Goal: Task Accomplishment & Management: Manage account settings

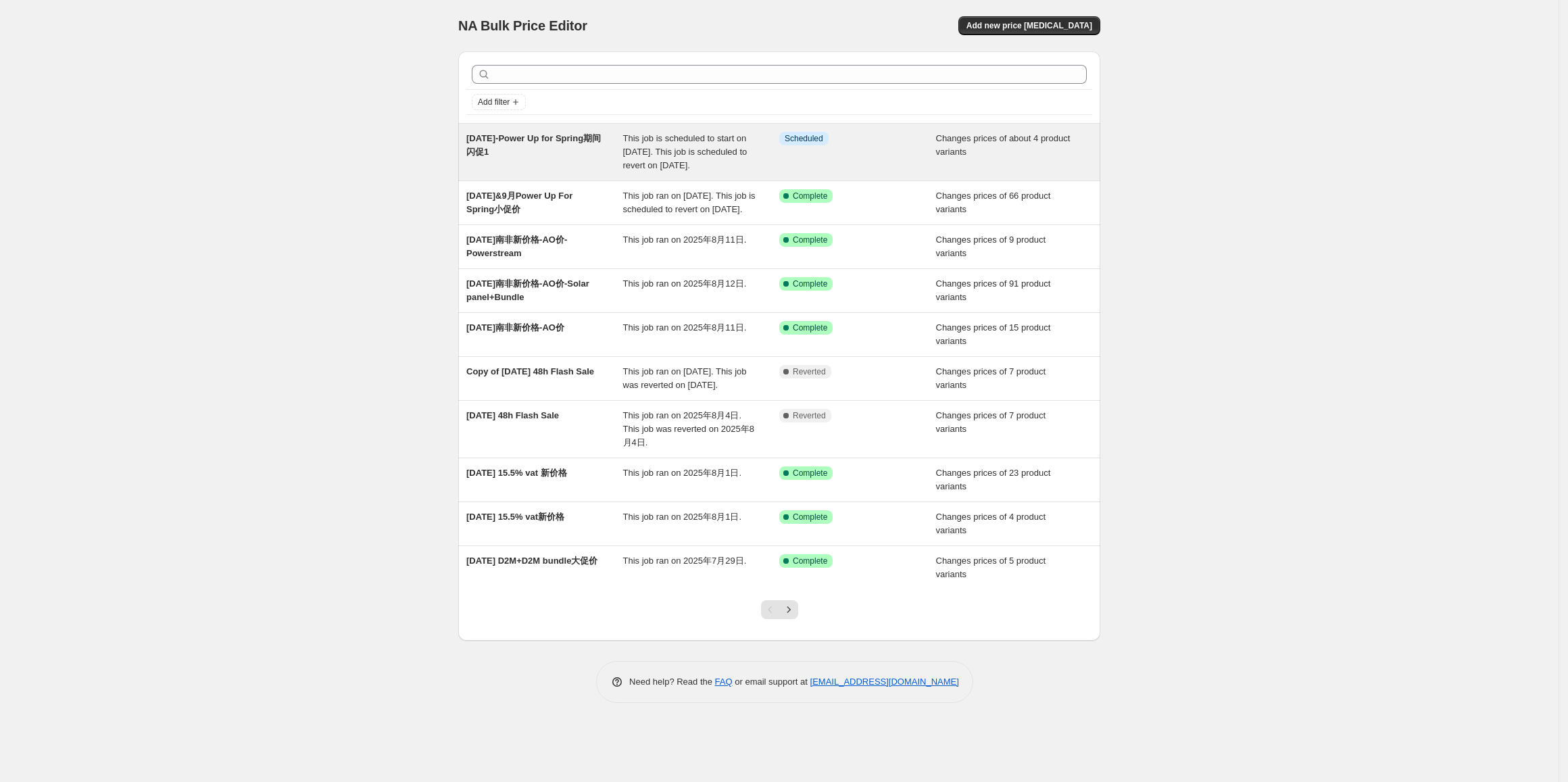
click at [467, 100] on div "2025年8月26日-Power Up for Spring期间闪促1" at bounding box center [545, 151] width 157 height 41
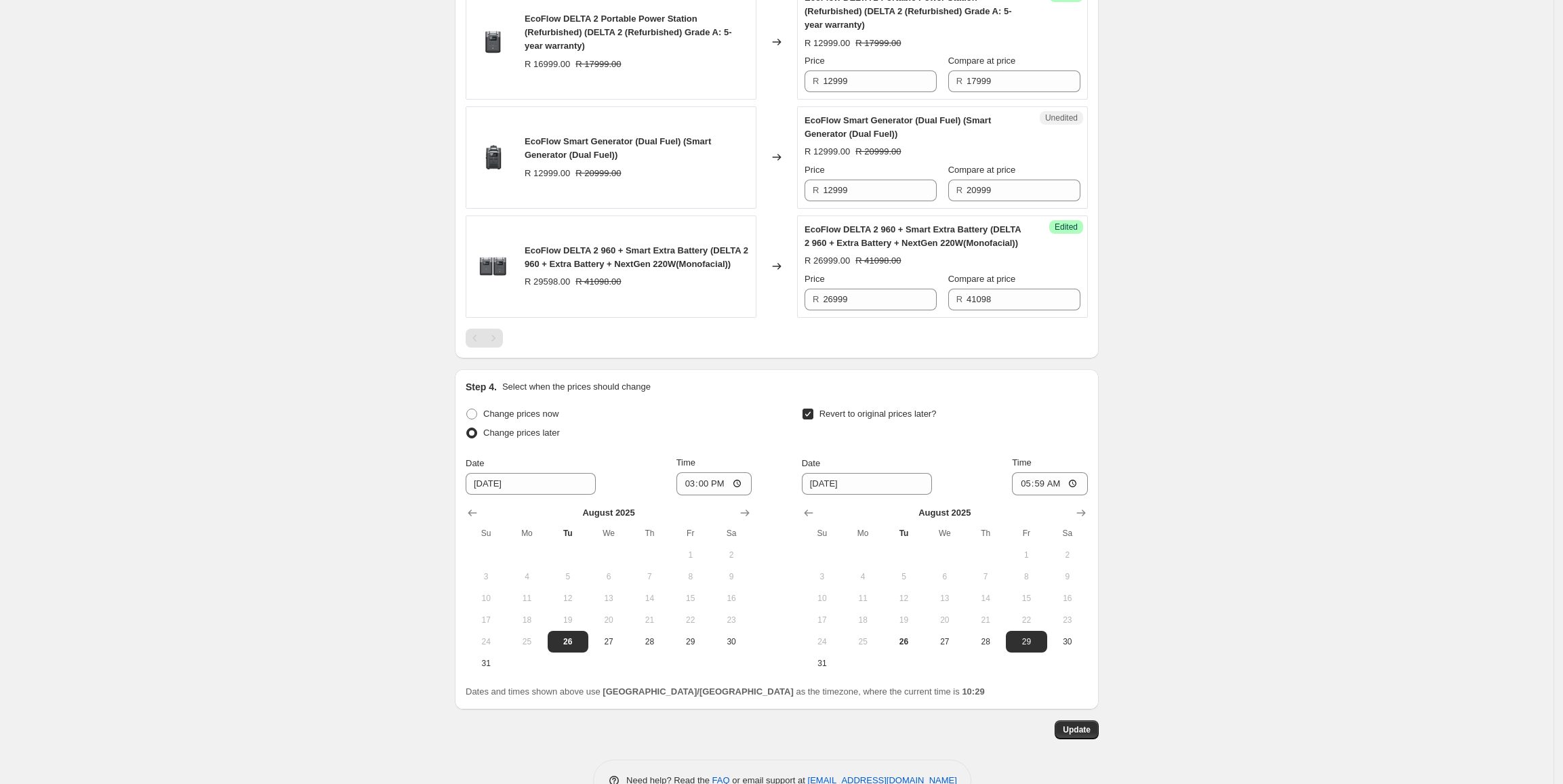
scroll to position [745, 0]
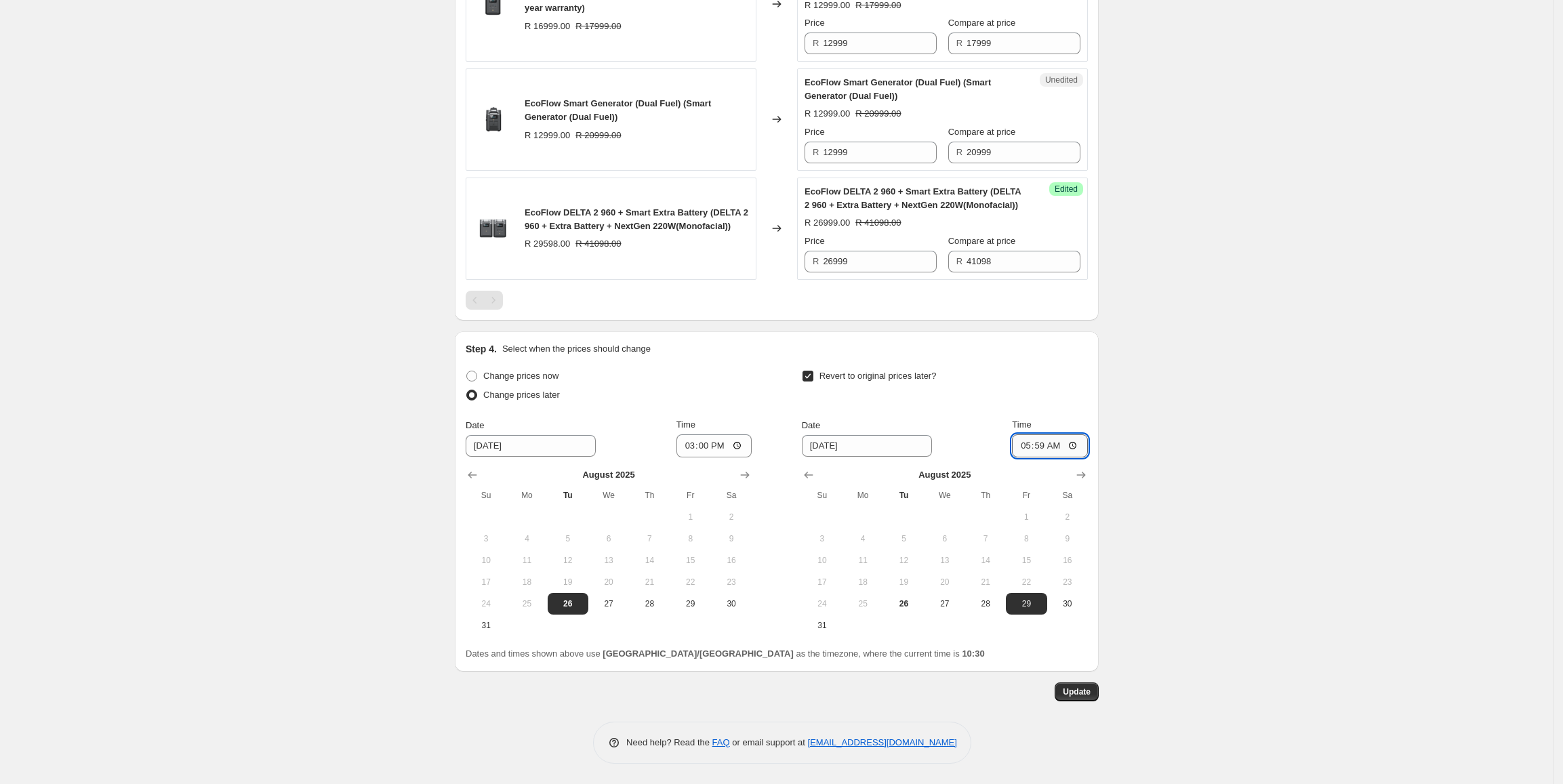
click at [469, 101] on input "05:59" at bounding box center [1049, 445] width 76 height 23
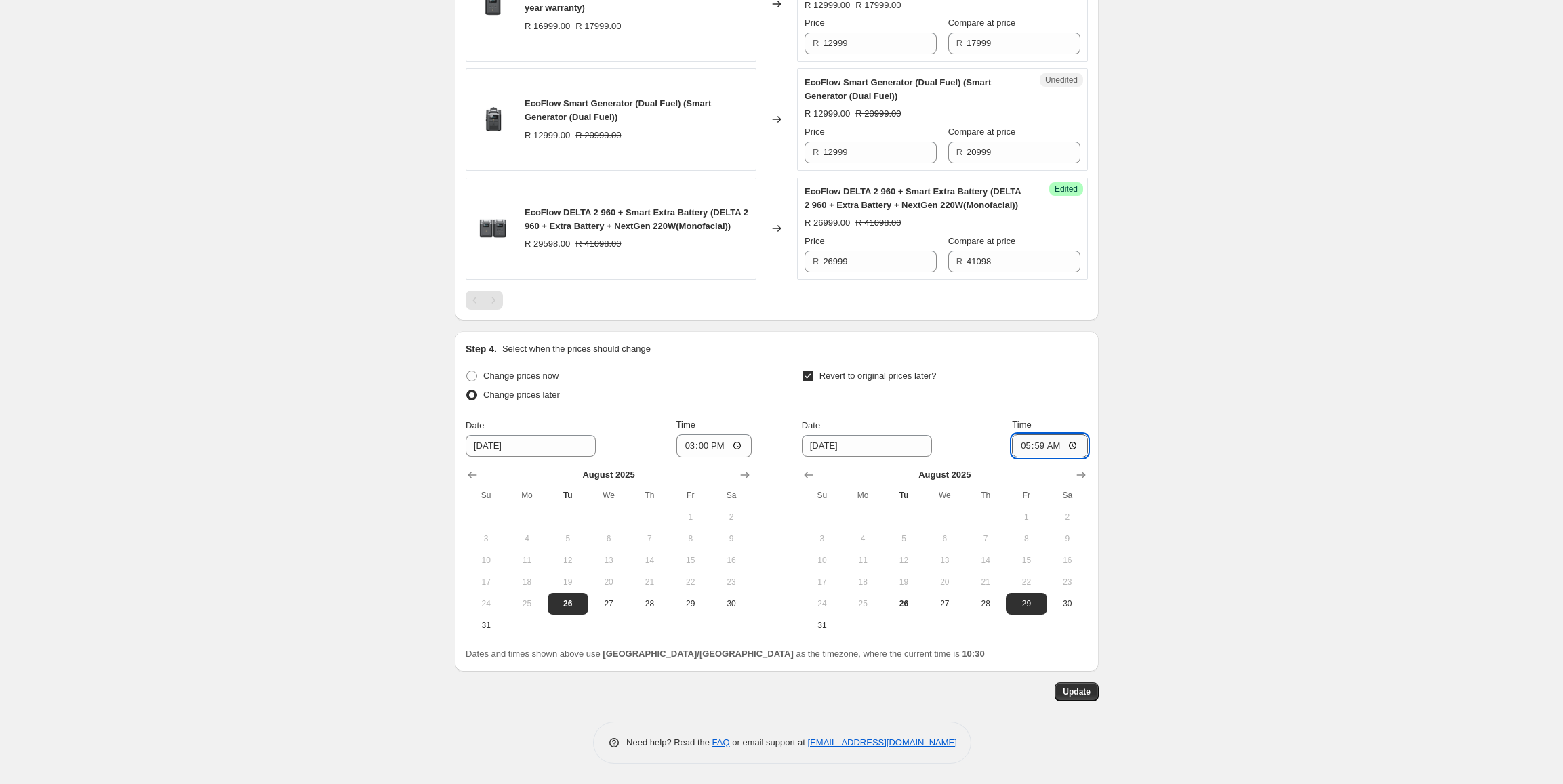
click at [469, 101] on input "05:59" at bounding box center [1049, 445] width 76 height 23
type input "09:59"
click at [469, 101] on div "2025年8月26日-Power Up for Spring期间闪促1. This page is ready 2025年8月26日-Power Up for…" at bounding box center [776, 20] width 1553 height 1527
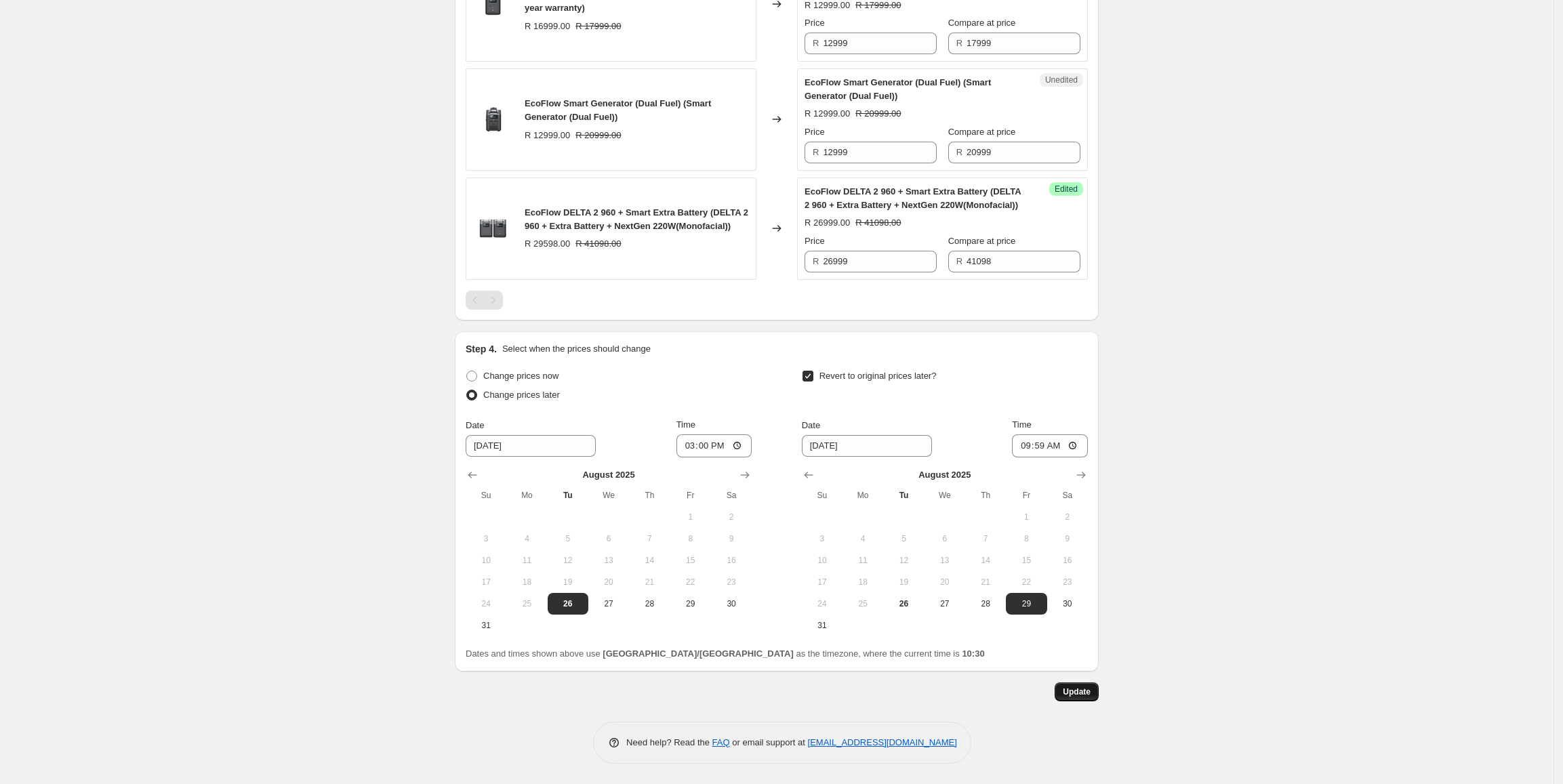
click at [469, 101] on span "Update" at bounding box center [1077, 692] width 28 height 11
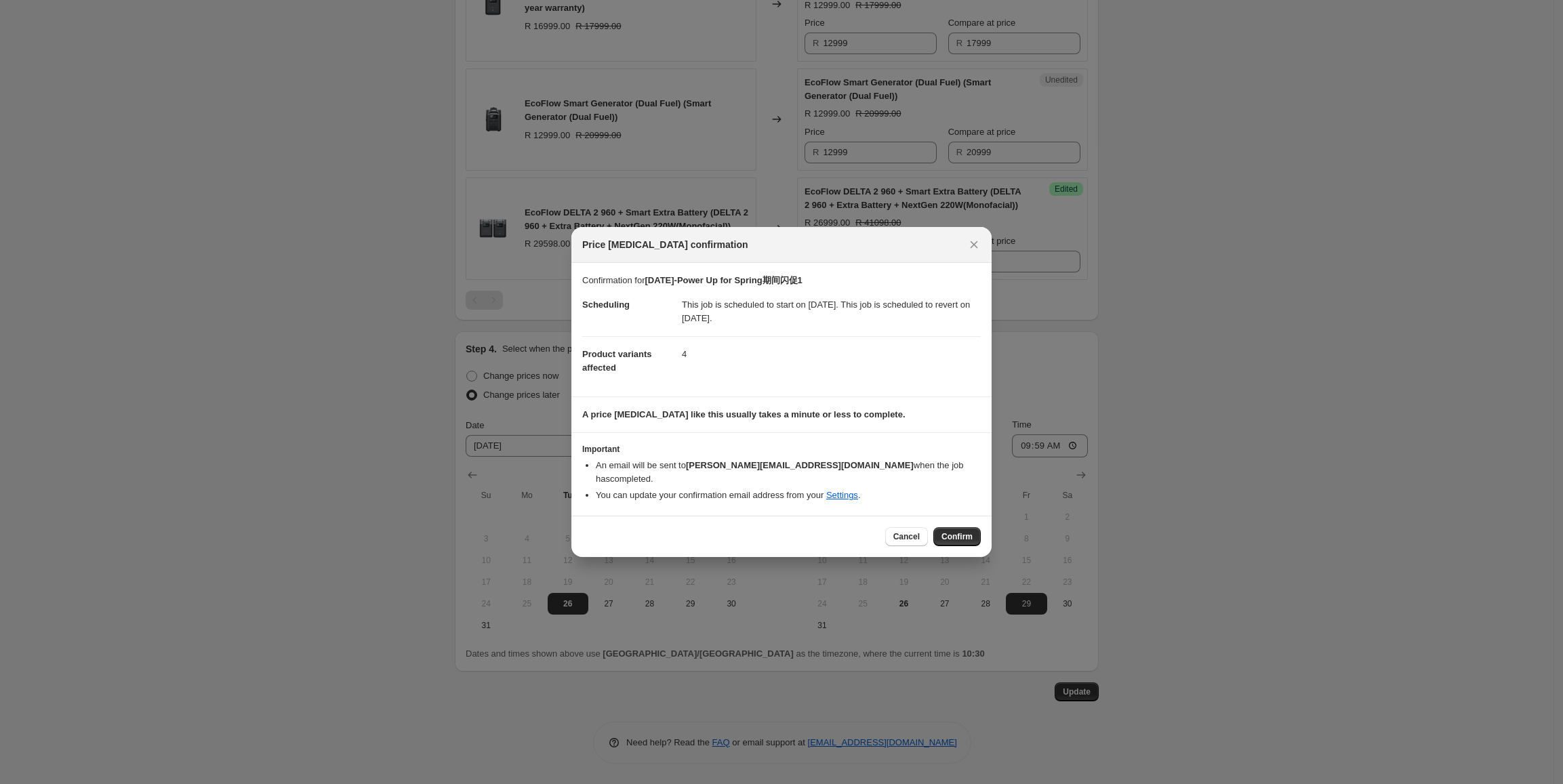
click at [469, 101] on span "Confirm" at bounding box center [957, 537] width 31 height 11
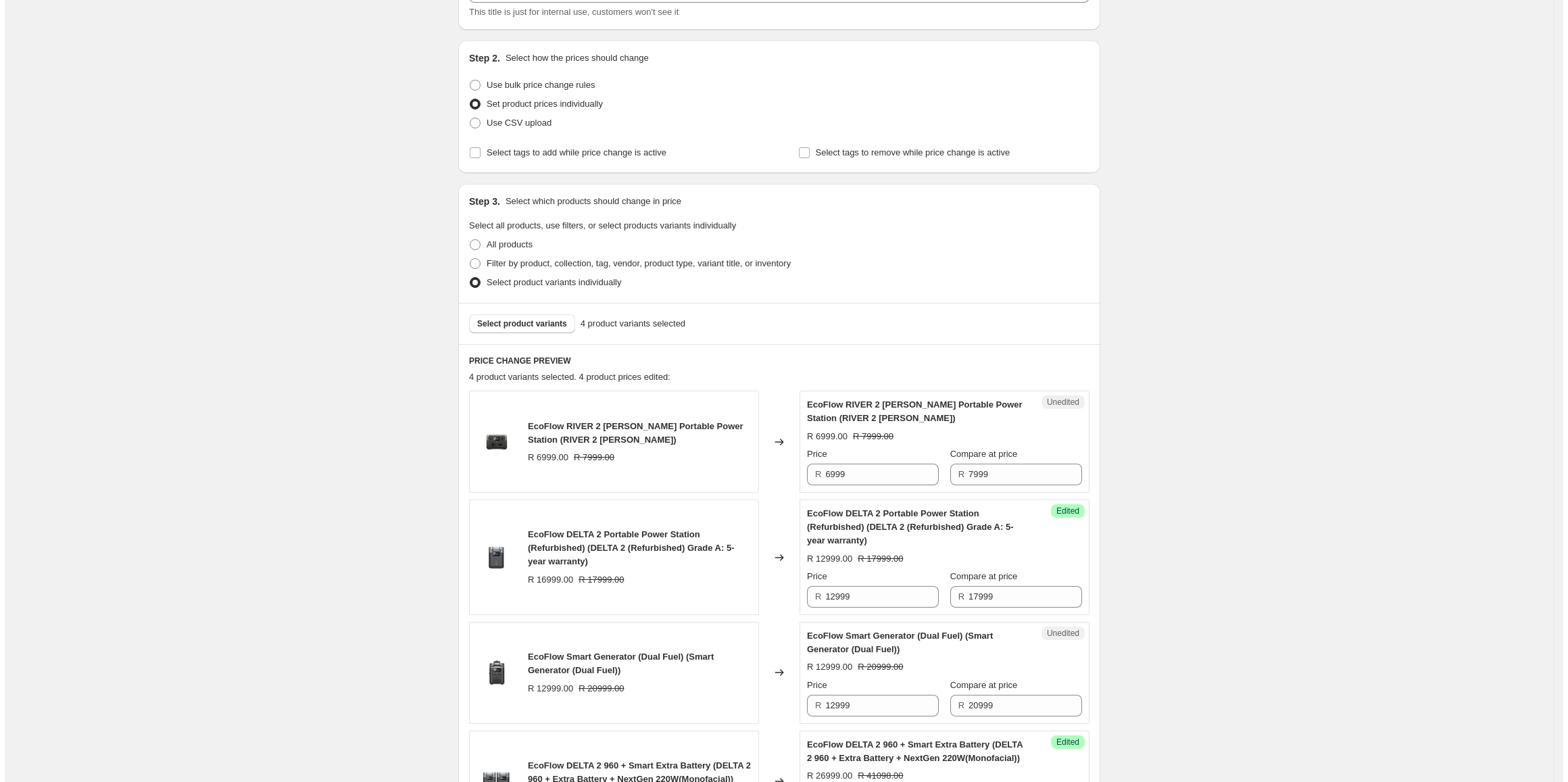
scroll to position [0, 0]
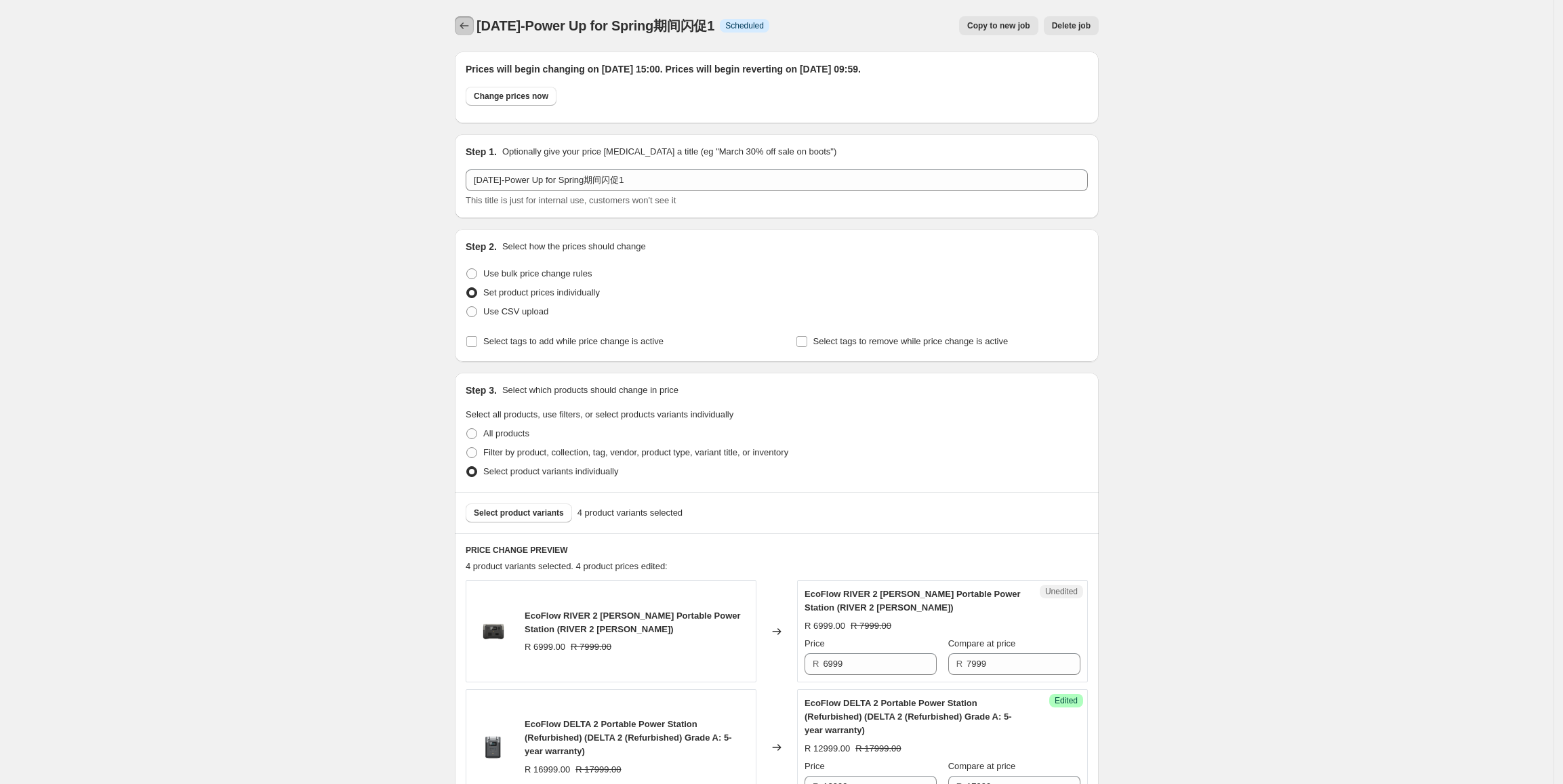
click at [464, 22] on icon "Price change jobs" at bounding box center [464, 26] width 14 height 14
